Goal: Information Seeking & Learning: Learn about a topic

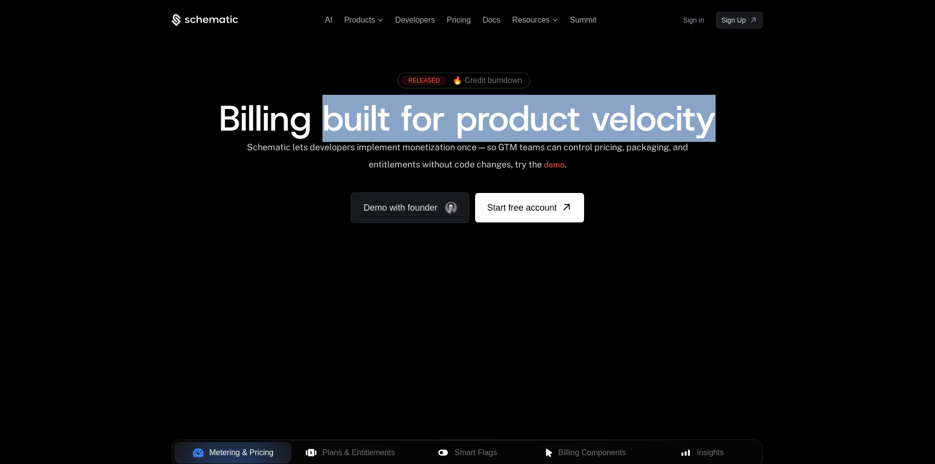
drag, startPoint x: 327, startPoint y: 107, endPoint x: 743, endPoint y: 112, distance: 415.4
click at [743, 112] on div "Billing built for product velocity" at bounding box center [467, 118] width 591 height 35
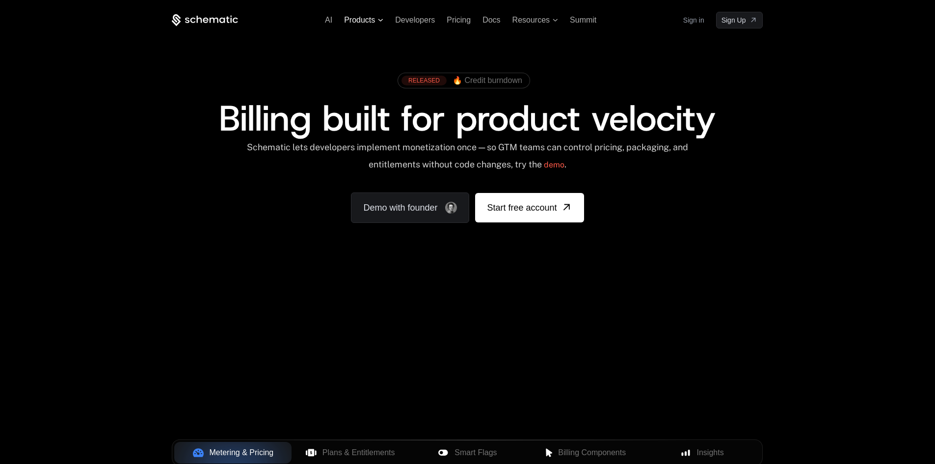
click at [364, 18] on span "Products" at bounding box center [359, 20] width 31 height 9
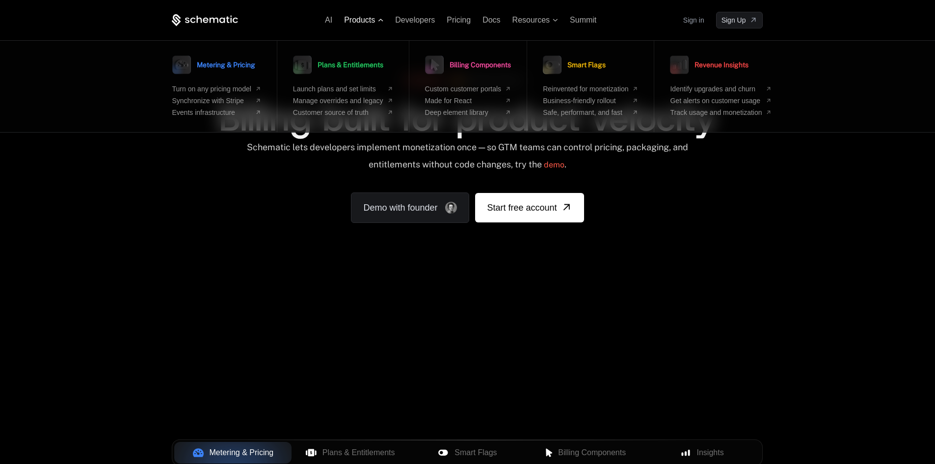
click at [364, 18] on span "Products" at bounding box center [359, 20] width 31 height 9
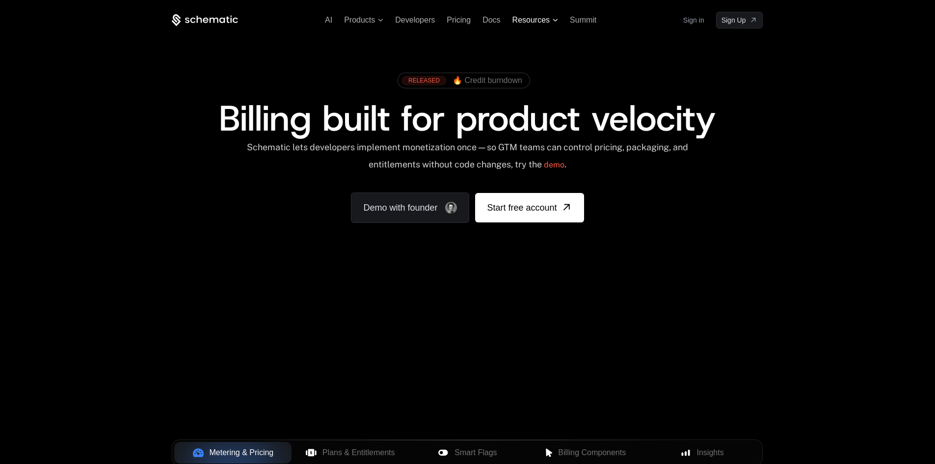
click at [530, 17] on span "Resources" at bounding box center [531, 20] width 37 height 9
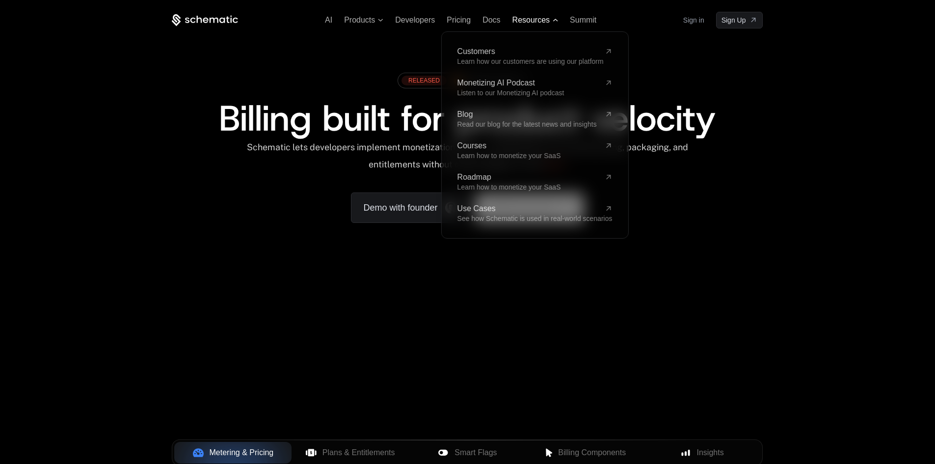
click at [530, 17] on span "Resources" at bounding box center [531, 20] width 37 height 9
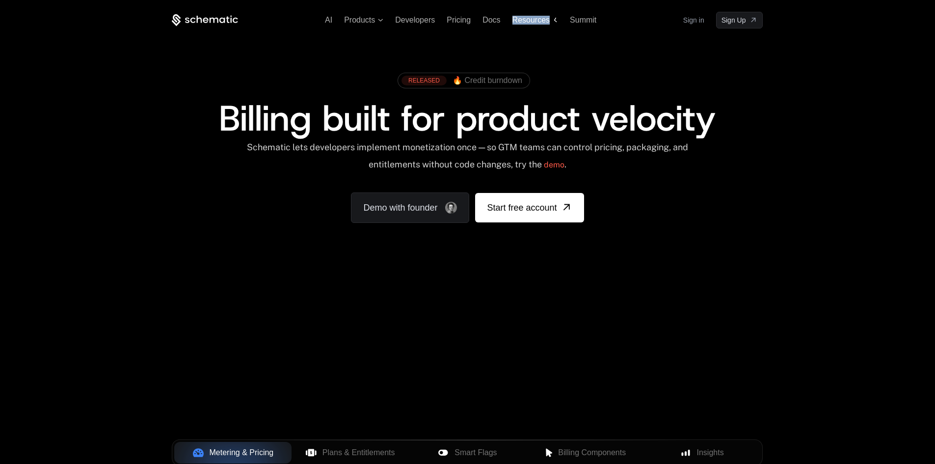
click at [530, 17] on span "Resources" at bounding box center [531, 20] width 37 height 9
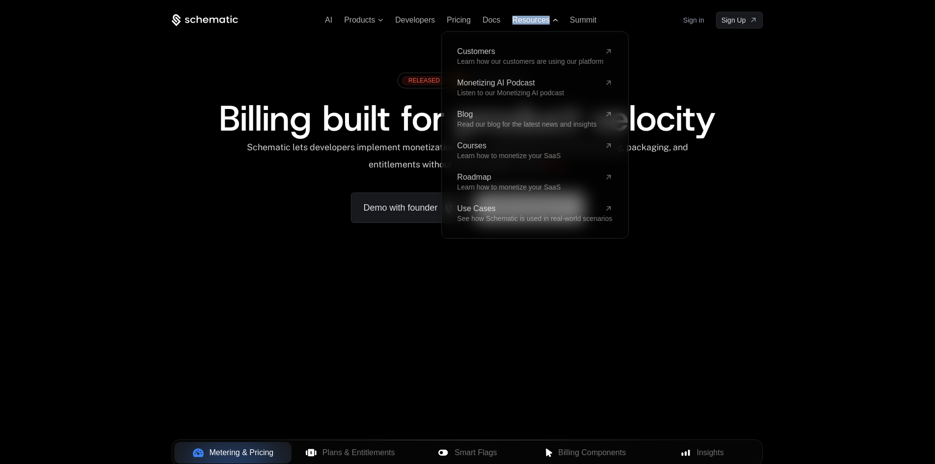
click at [530, 17] on span "Resources" at bounding box center [531, 20] width 37 height 9
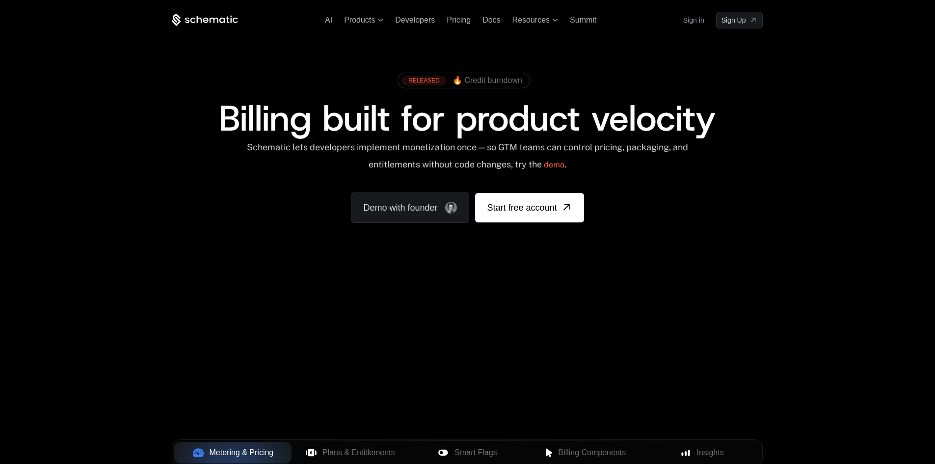
click at [853, 139] on div "AI Products Developers Pricing Docs Resources Summit Sign in Sign Up RELEASED 🔥…" at bounding box center [467, 147] width 935 height 294
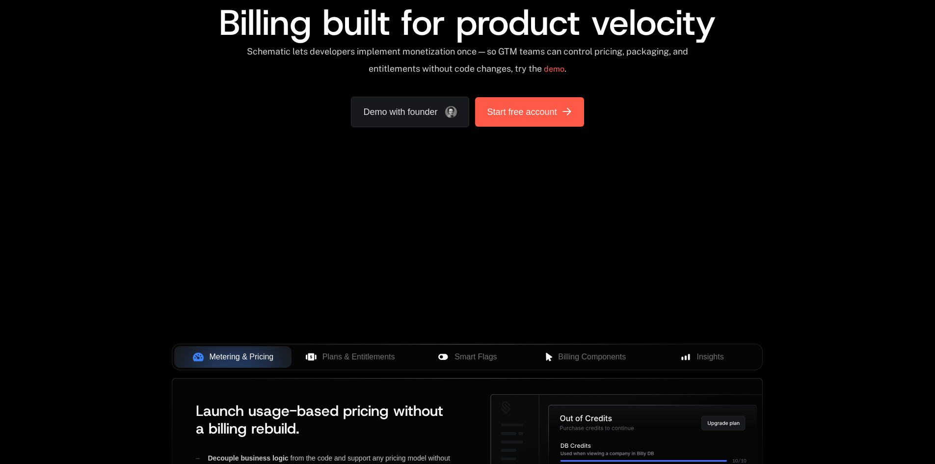
scroll to position [196, 0]
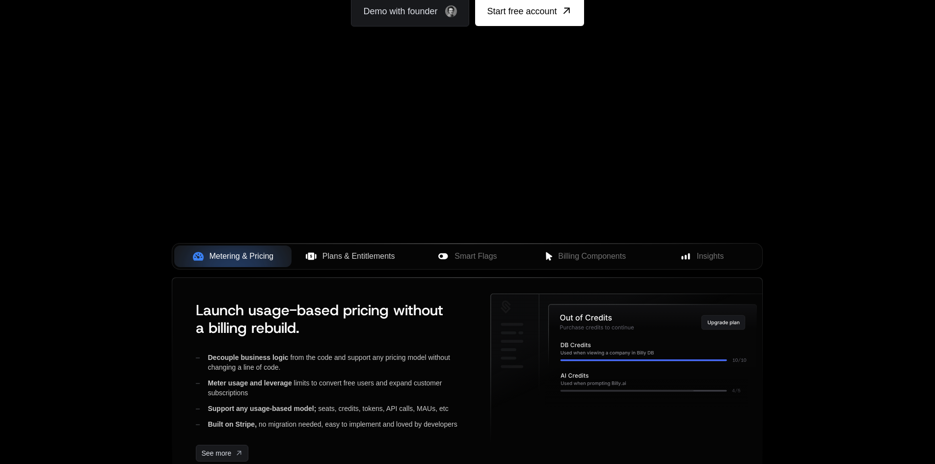
click at [347, 253] on span "Plans & Entitlements" at bounding box center [359, 256] width 73 height 12
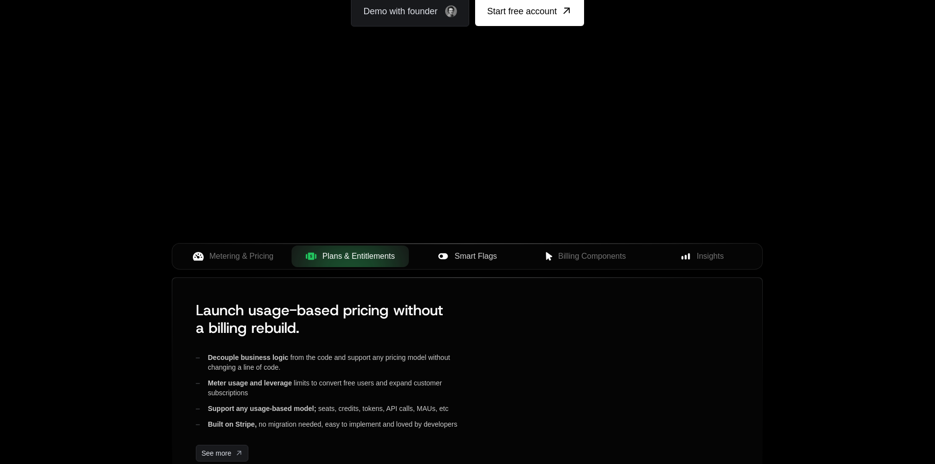
click at [476, 253] on span "Smart Flags" at bounding box center [476, 256] width 42 height 12
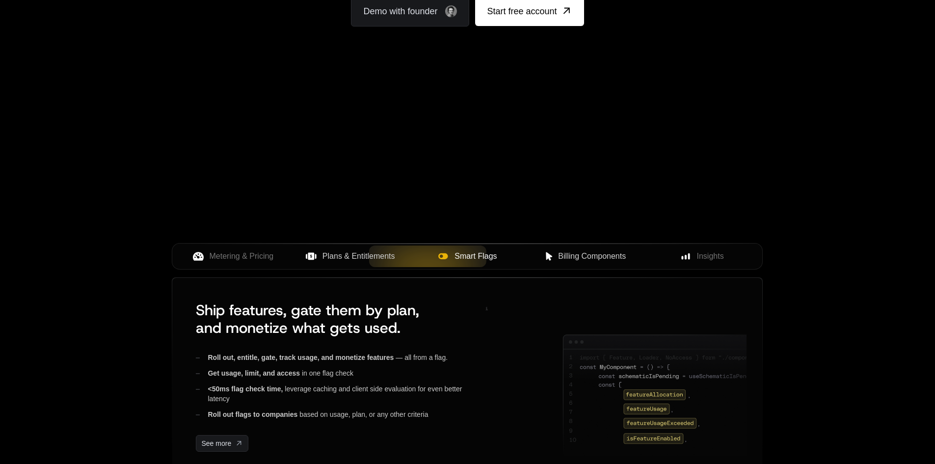
click at [578, 256] on span "Billing Components" at bounding box center [592, 256] width 68 height 12
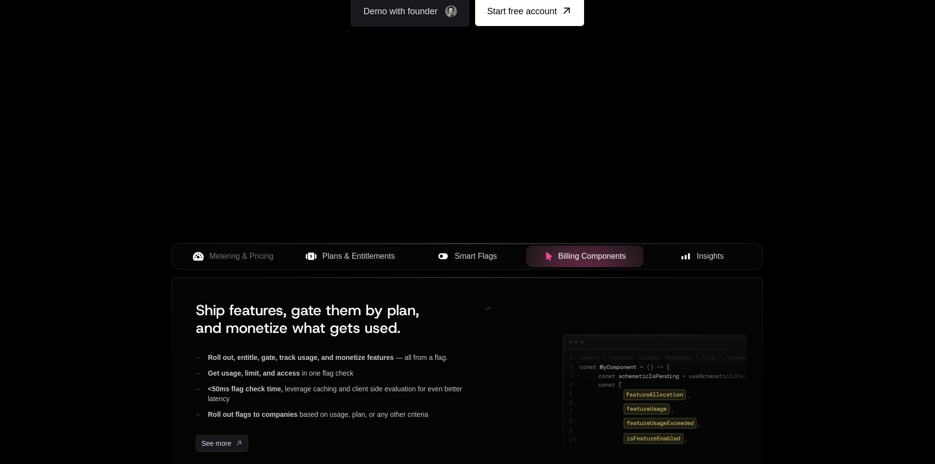
click at [686, 256] on rect at bounding box center [685, 257] width 2 height 4
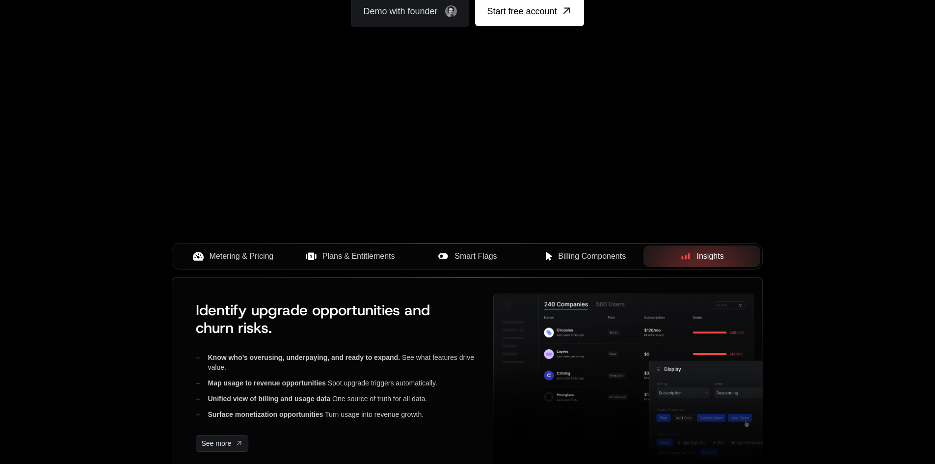
click at [229, 249] on button "Metering & Pricing" at bounding box center [232, 256] width 117 height 22
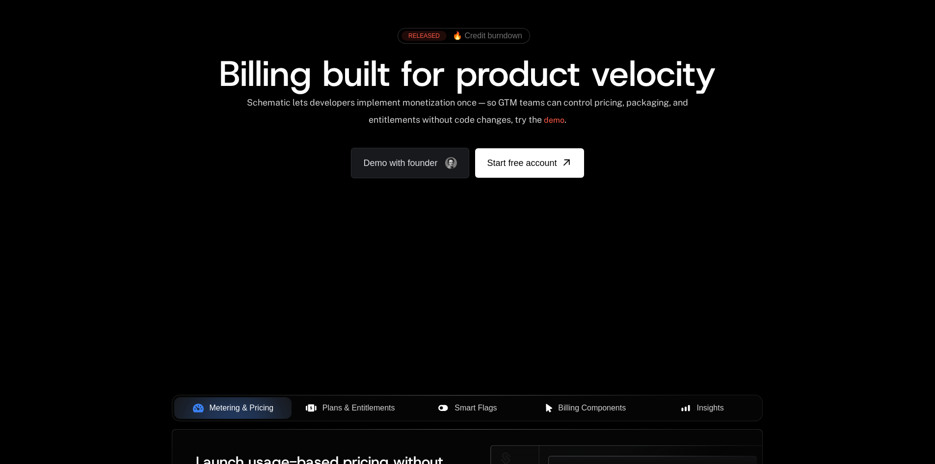
scroll to position [0, 0]
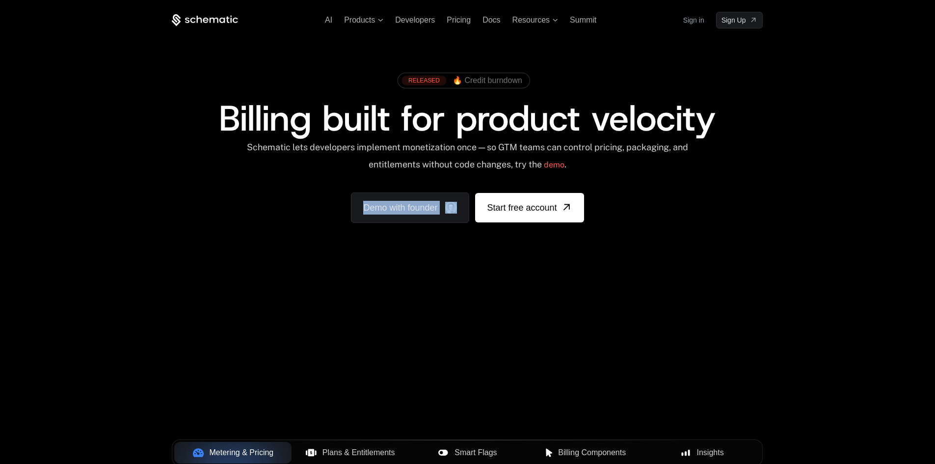
drag, startPoint x: 337, startPoint y: 288, endPoint x: 388, endPoint y: 285, distance: 50.6
click at [388, 285] on div "AI Products Developers Pricing Docs Resources Summit Sign in Sign Up RELEASED 🔥…" at bounding box center [467, 147] width 935 height 294
click at [458, 335] on div "Your browser does not support the video tag." at bounding box center [467, 289] width 638 height 413
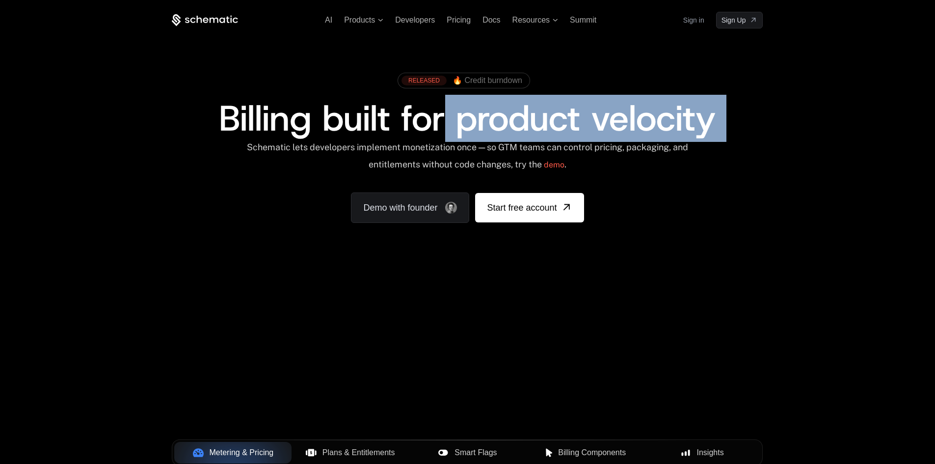
drag, startPoint x: 247, startPoint y: 148, endPoint x: 448, endPoint y: 141, distance: 200.9
click at [448, 141] on div "RELEASED 🔥 Credit burndown Billing built for product velocity Schematic lets de…" at bounding box center [467, 145] width 591 height 155
click at [452, 141] on span "Billing built for product velocity" at bounding box center [467, 118] width 497 height 47
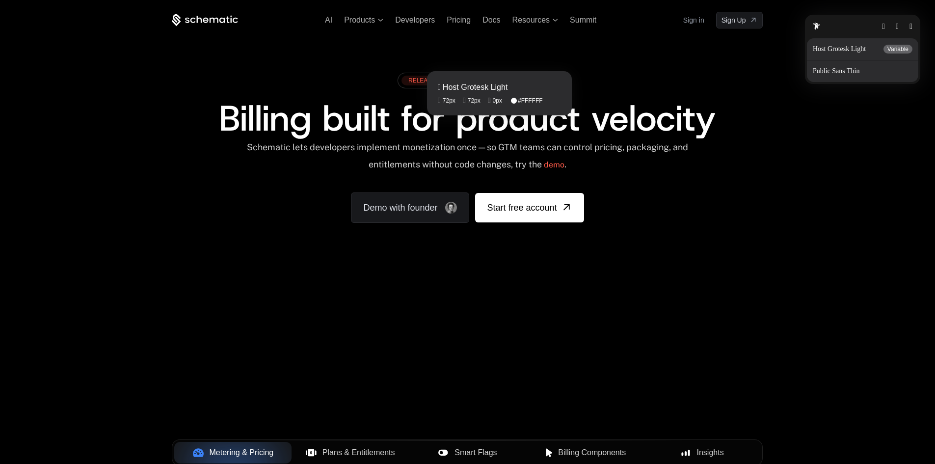
click at [443, 123] on fontsninja-text "Billing built for product velocity" at bounding box center [467, 118] width 497 height 47
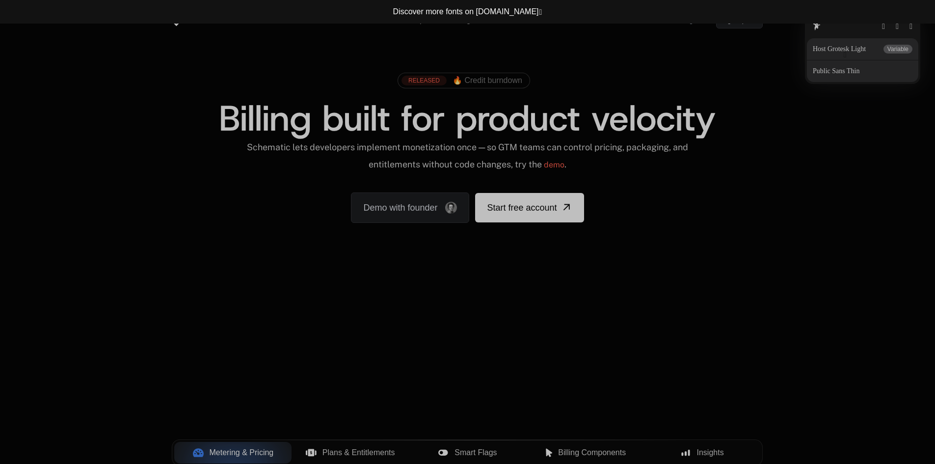
click at [844, 54] on button "button" at bounding box center [845, 55] width 3 height 8
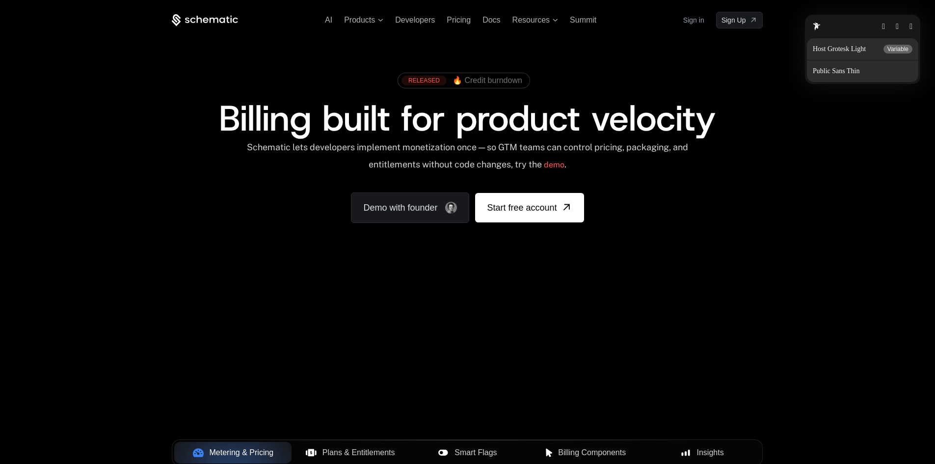
click at [814, 122] on video "Your browser does not support the video tag." at bounding box center [467, 289] width 702 height 455
click at [910, 28] on button "button" at bounding box center [911, 27] width 3 height 8
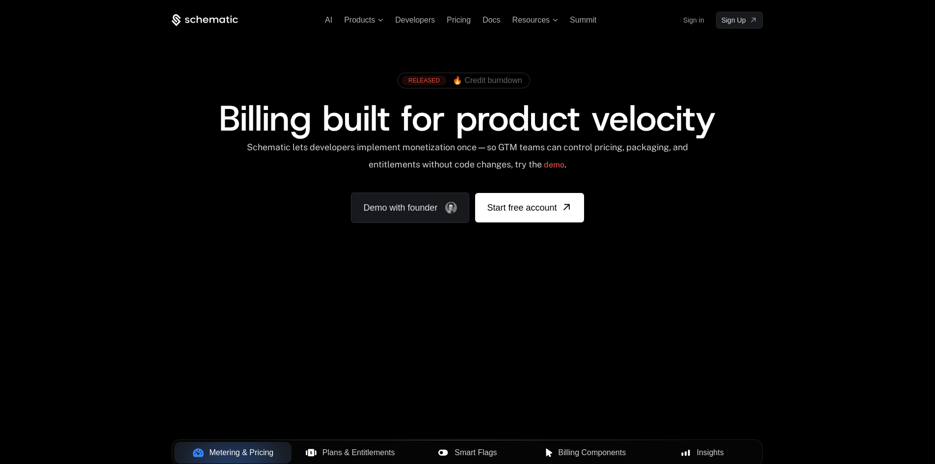
click at [485, 82] on span "🔥 Credit burndown" at bounding box center [488, 80] width 70 height 9
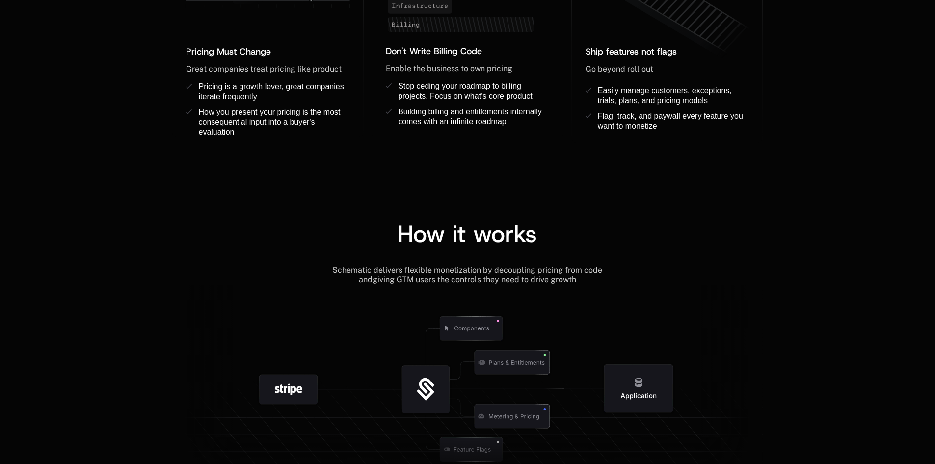
scroll to position [1031, 0]
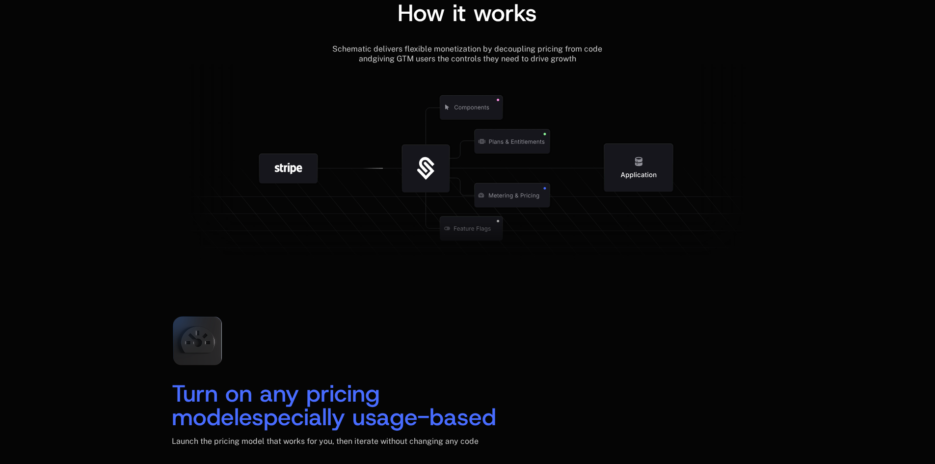
click at [432, 176] on icon at bounding box center [427, 169] width 48 height 48
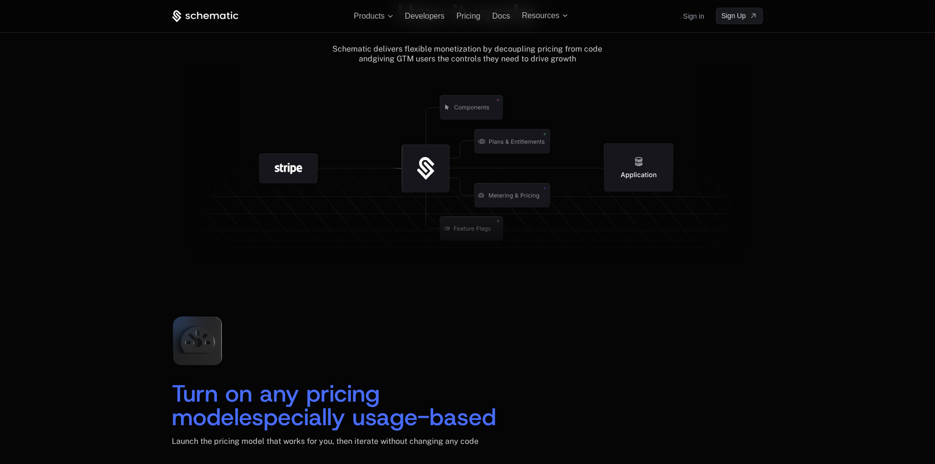
click at [462, 223] on icon at bounding box center [467, 241] width 591 height 56
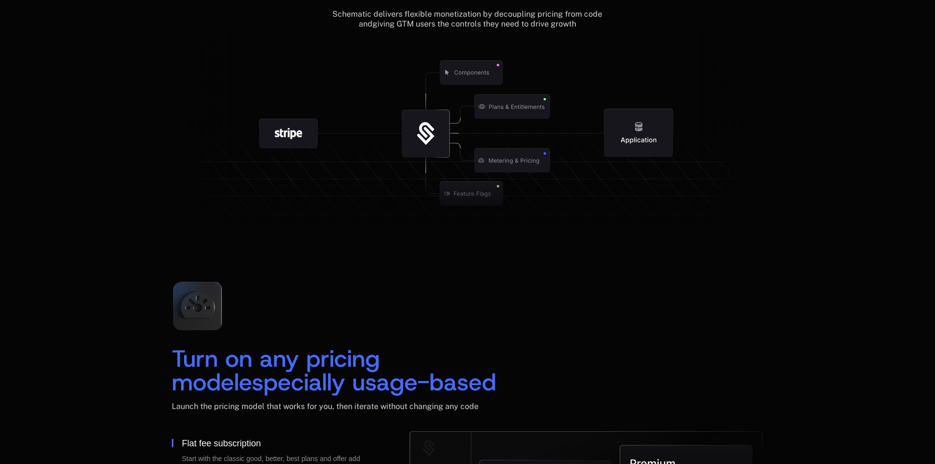
scroll to position [1326, 0]
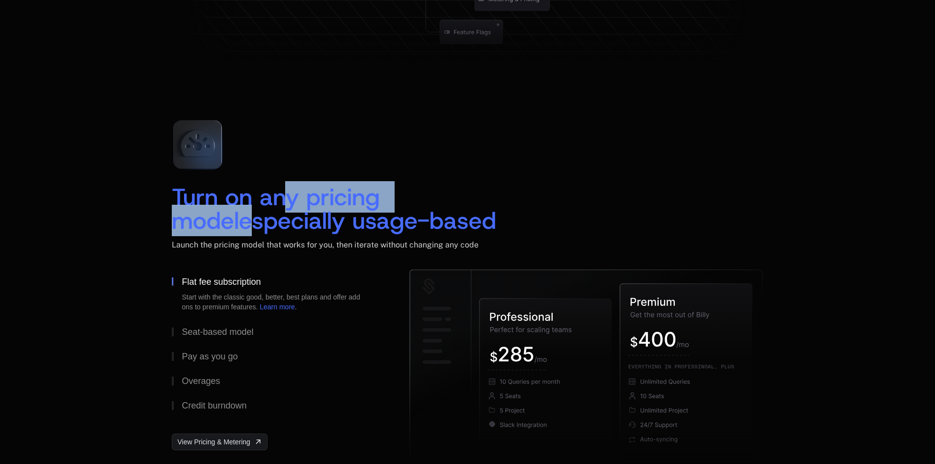
drag, startPoint x: 285, startPoint y: 202, endPoint x: 486, endPoint y: 194, distance: 200.9
click at [486, 194] on div "Turn on any pricing model especially usage-based" at bounding box center [335, 208] width 326 height 47
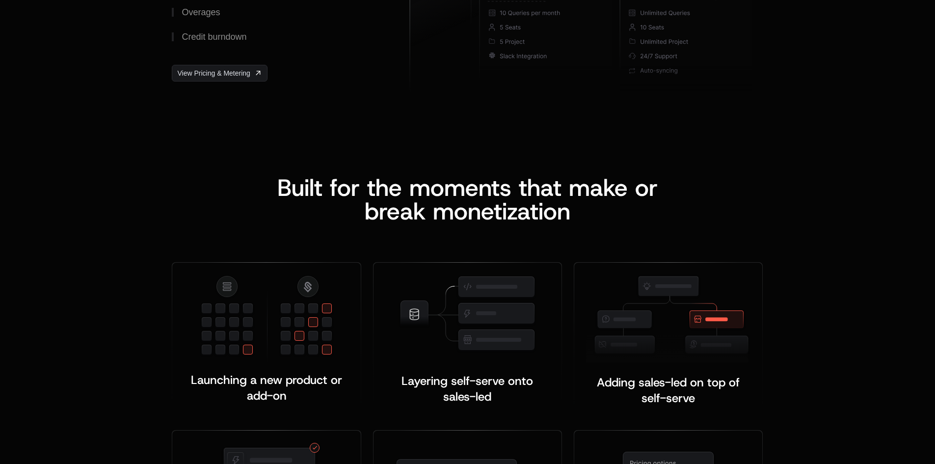
scroll to position [1768, 0]
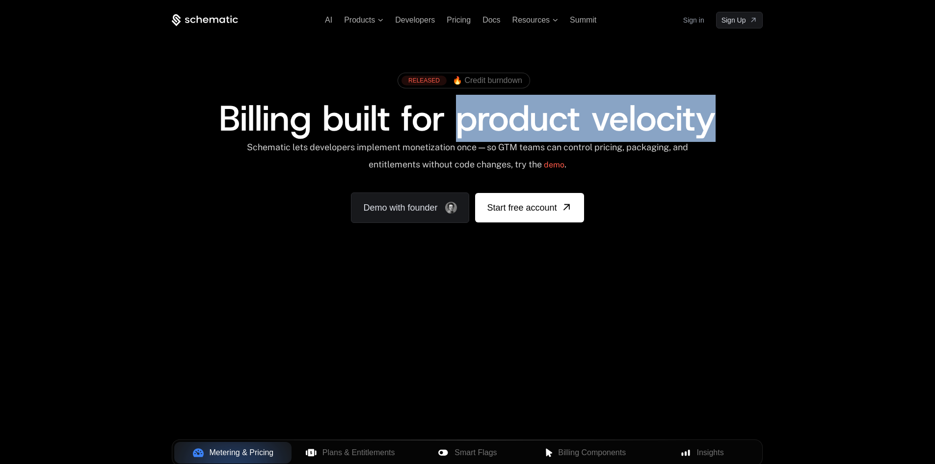
drag, startPoint x: 460, startPoint y: 123, endPoint x: 742, endPoint y: 102, distance: 283.6
click at [742, 102] on div "Billing built for product velocity" at bounding box center [467, 118] width 591 height 35
click at [742, 103] on div "Billing built for product velocity" at bounding box center [467, 118] width 591 height 35
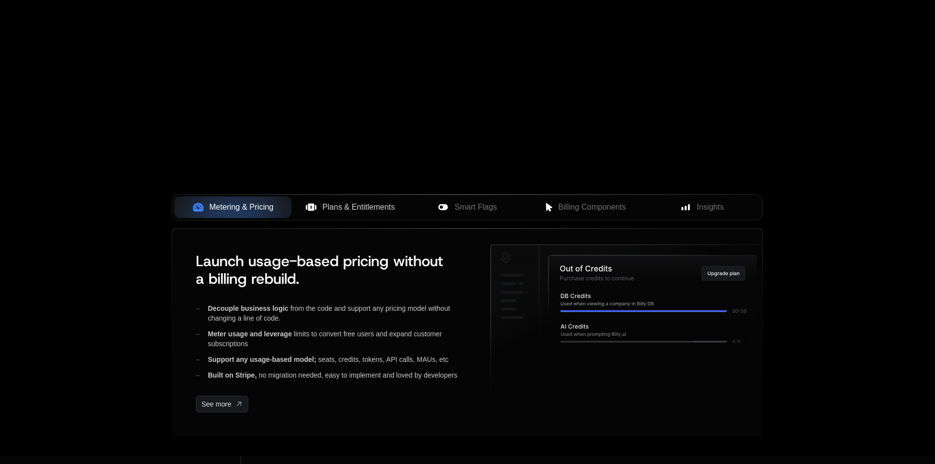
click at [360, 205] on span "Plans & Entitlements" at bounding box center [359, 207] width 73 height 12
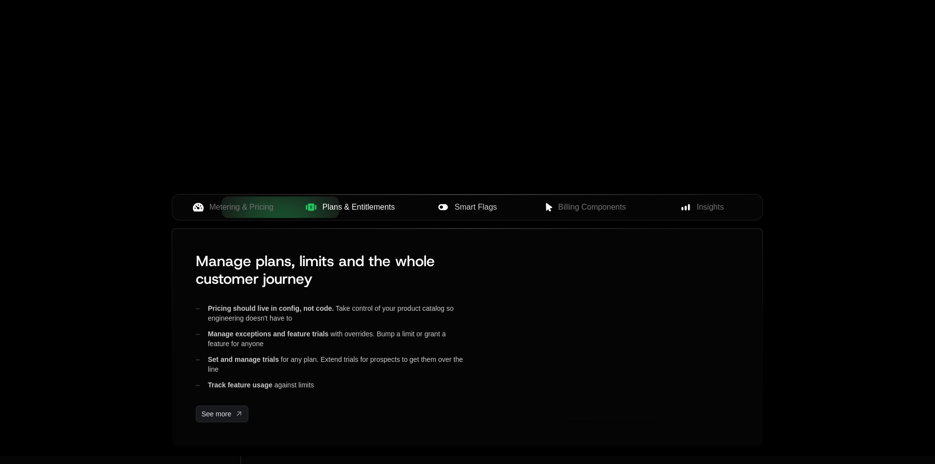
click at [462, 206] on span "Smart Flags" at bounding box center [476, 207] width 42 height 12
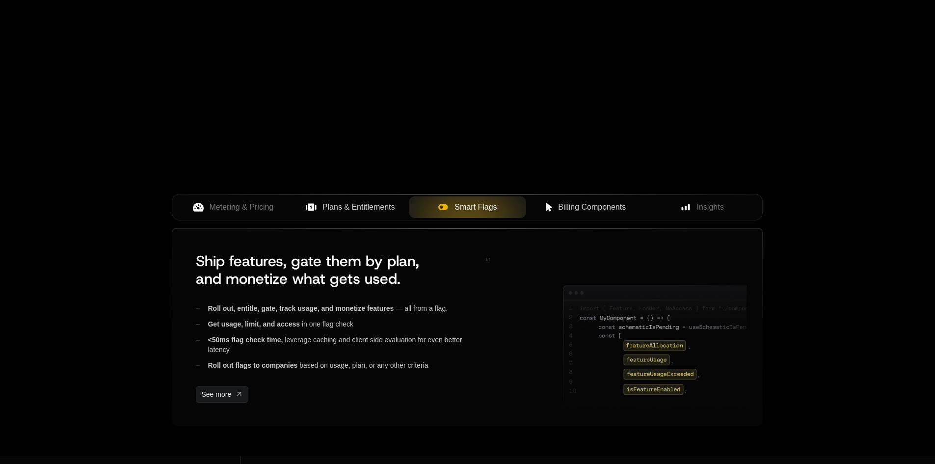
click at [556, 209] on div "Billing Components" at bounding box center [585, 207] width 102 height 12
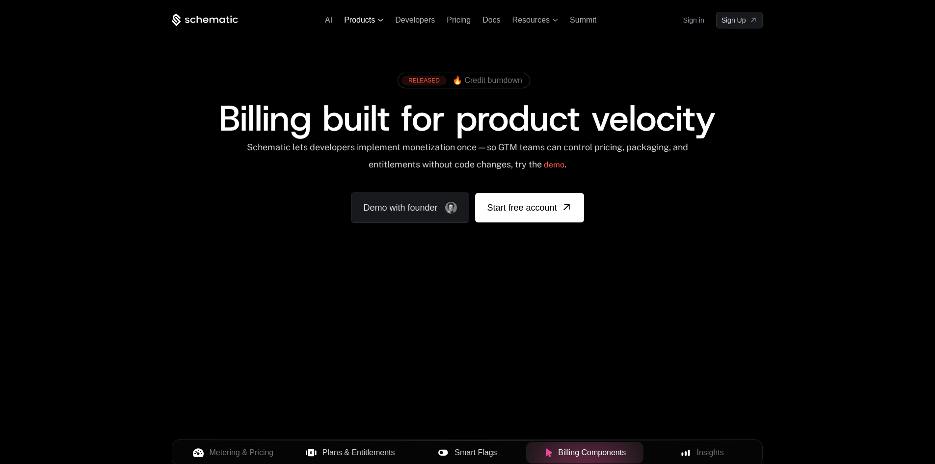
click at [380, 22] on span "Products" at bounding box center [363, 20] width 39 height 9
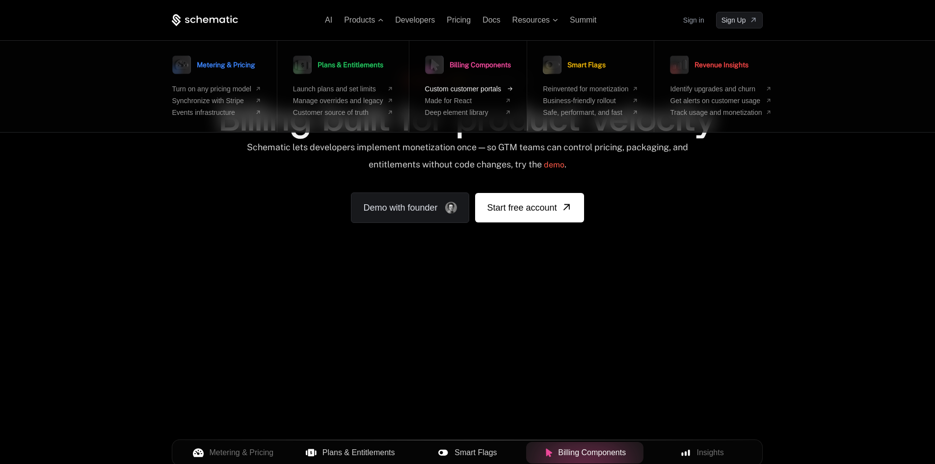
click at [467, 85] on span "Custom customer portals" at bounding box center [463, 89] width 77 height 8
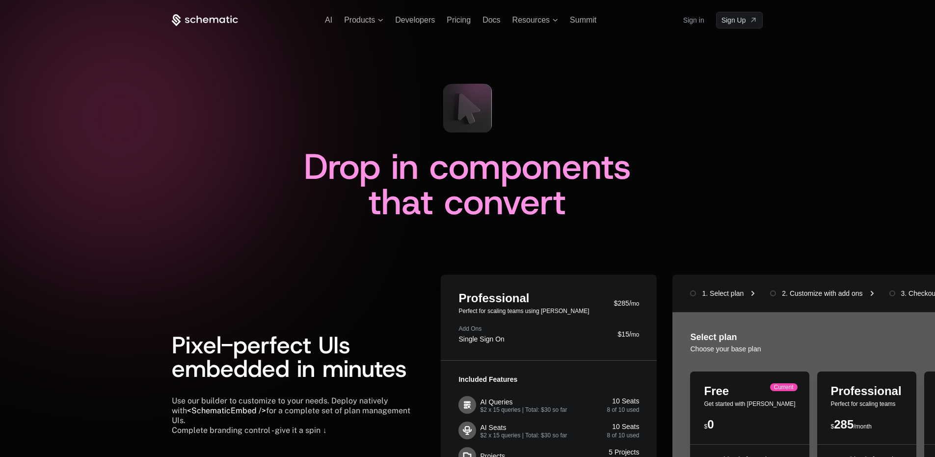
click at [212, 26] on icon at bounding box center [205, 20] width 66 height 12
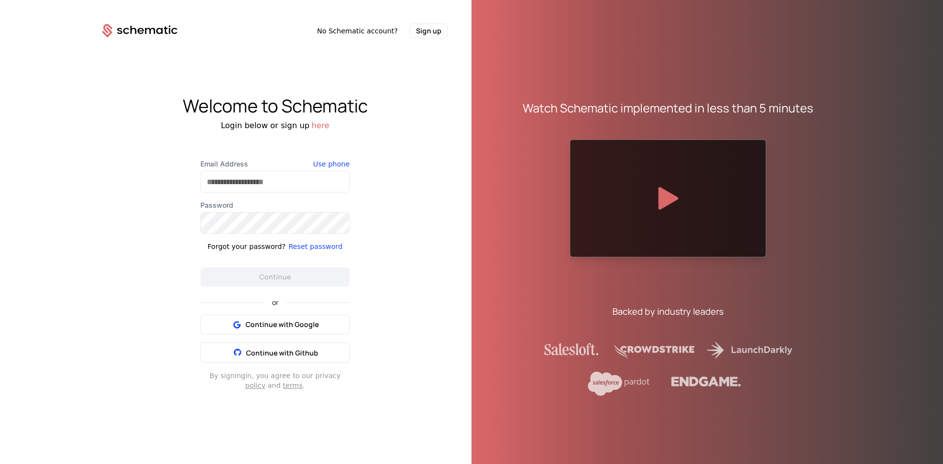
click at [865, 104] on div "No Schematic account? Sign up Welcome to Schematic Login below or sign up here …" at bounding box center [471, 232] width 943 height 464
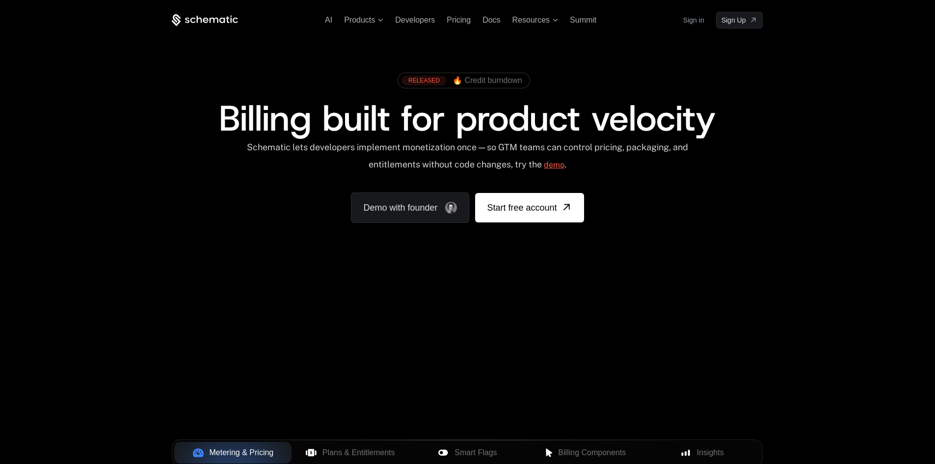
click at [564, 155] on link "demo" at bounding box center [554, 165] width 21 height 24
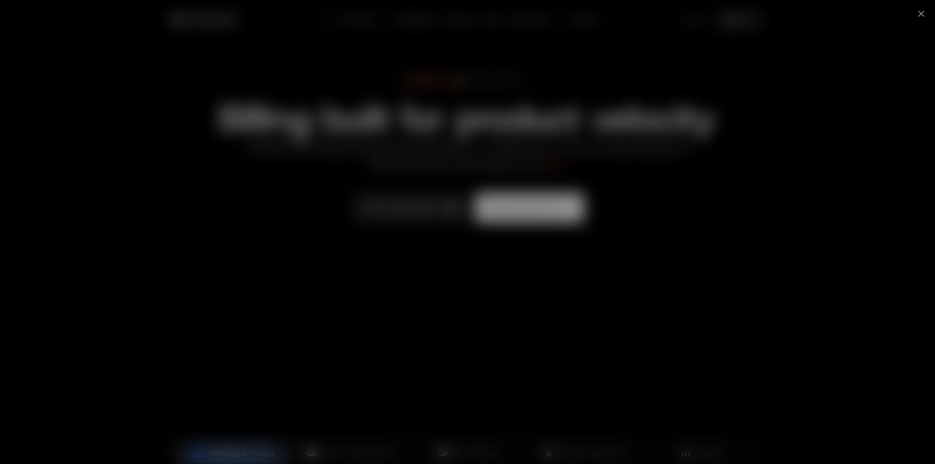
click at [53, 89] on div at bounding box center [467, 232] width 935 height 464
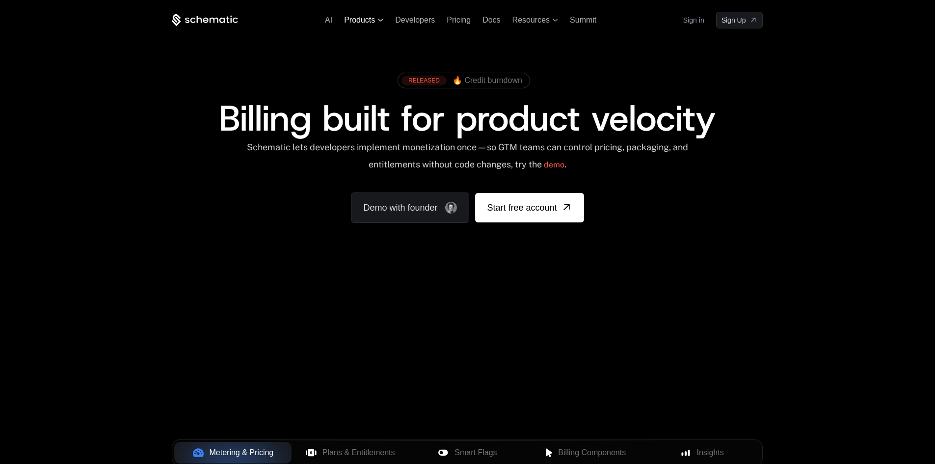
click at [357, 20] on span "Products" at bounding box center [359, 20] width 31 height 9
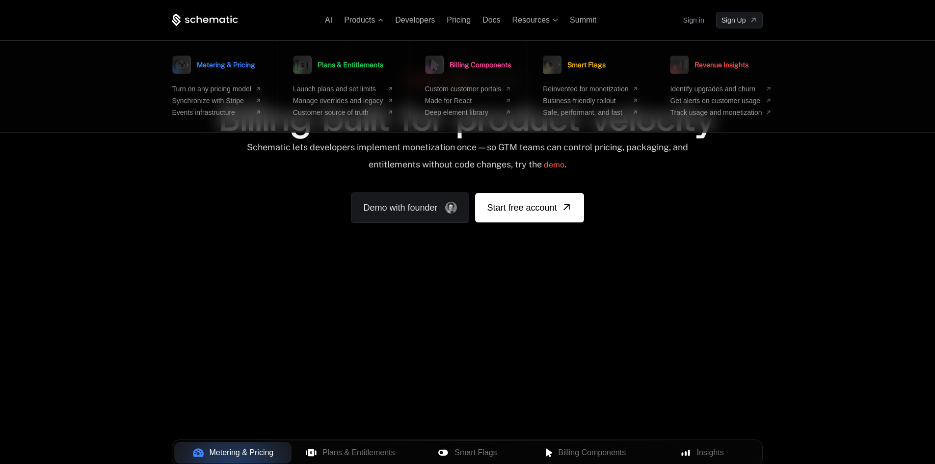
click at [444, 282] on div "AI Products Metering & Pricing Turn on any pricing model Synchronize with Strip…" at bounding box center [467, 147] width 935 height 294
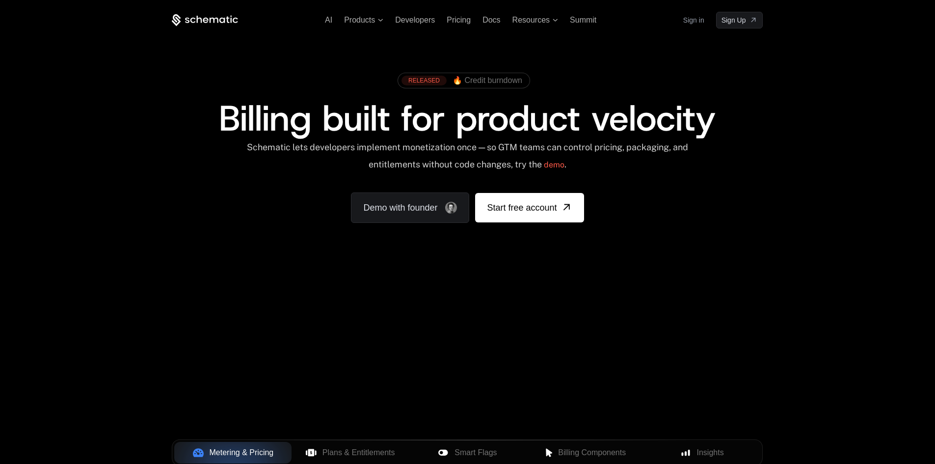
click at [518, 30] on div "RELEASED 🔥 Credit burndown Billing built for product velocity Schematic lets de…" at bounding box center [467, 145] width 638 height 234
click at [526, 24] on span "Resources" at bounding box center [531, 20] width 37 height 9
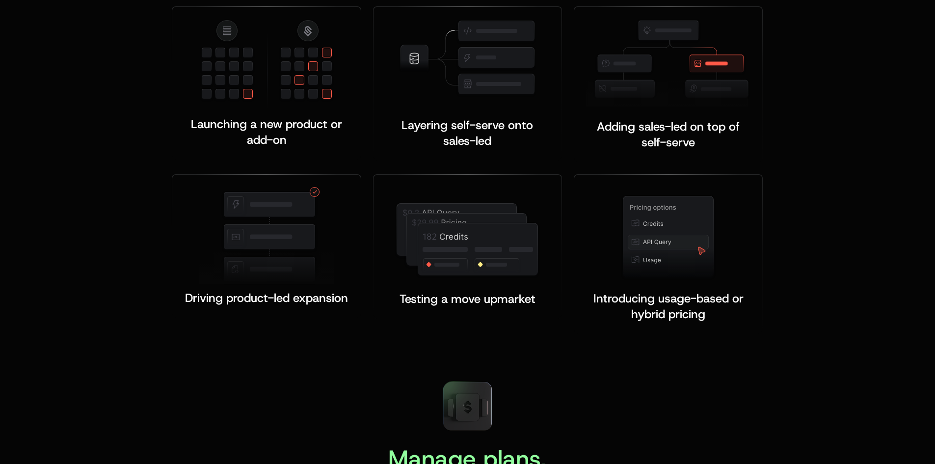
scroll to position [6043, 0]
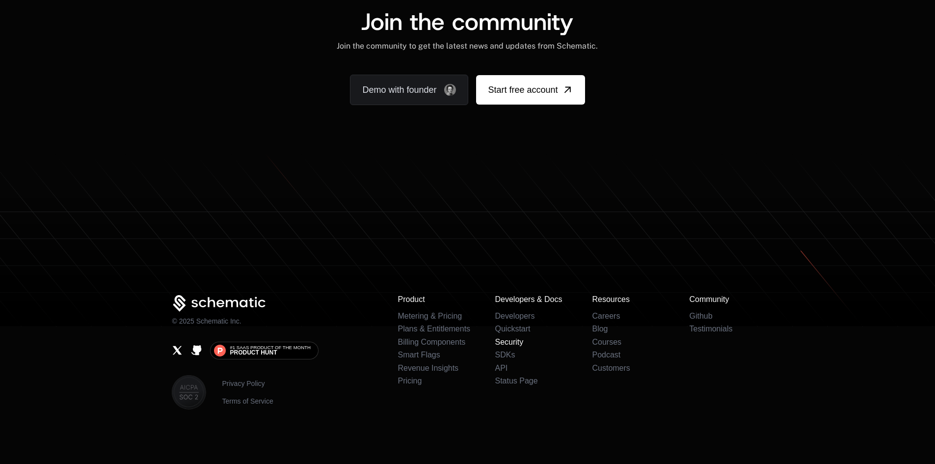
click at [508, 344] on link "Security" at bounding box center [509, 342] width 28 height 8
